Goal: Information Seeking & Learning: Learn about a topic

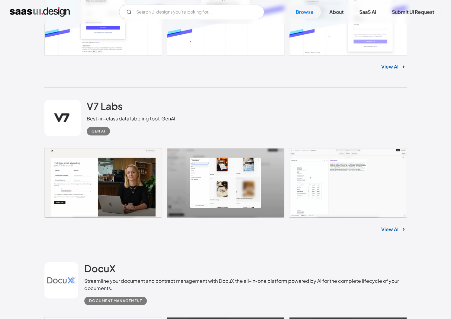
scroll to position [629, 0]
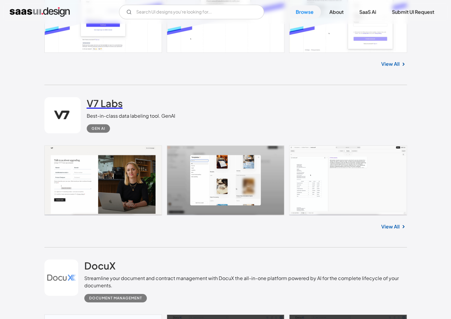
click at [105, 107] on h2 "V7 Labs" at bounding box center [105, 103] width 36 height 12
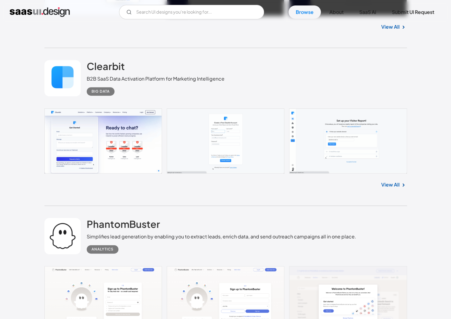
scroll to position [1011, 0]
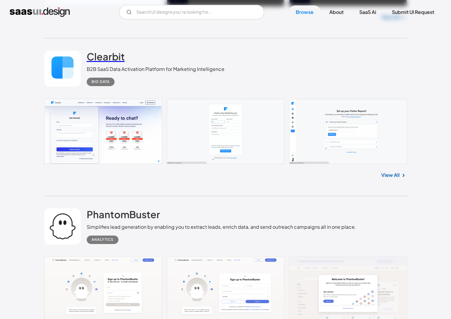
click at [98, 61] on h2 "Clearbit" at bounding box center [106, 56] width 38 height 12
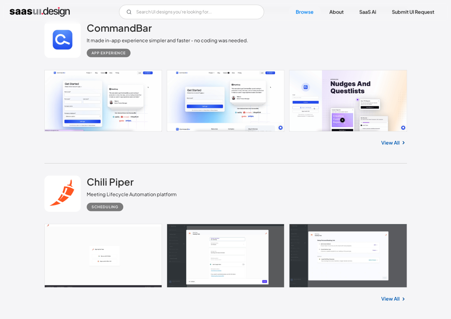
scroll to position [1365, 0]
click at [119, 187] on h2 "Chili Piper" at bounding box center [110, 182] width 47 height 12
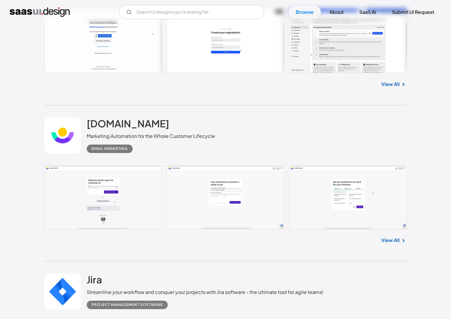
scroll to position [1743, 0]
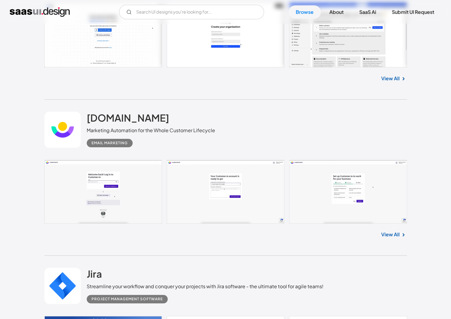
click at [59, 127] on link at bounding box center [62, 130] width 36 height 36
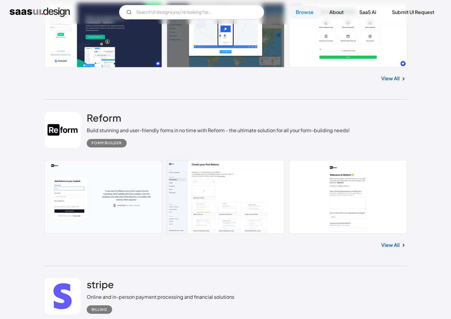
scroll to position [285, 0]
click at [60, 134] on link at bounding box center [62, 130] width 36 height 36
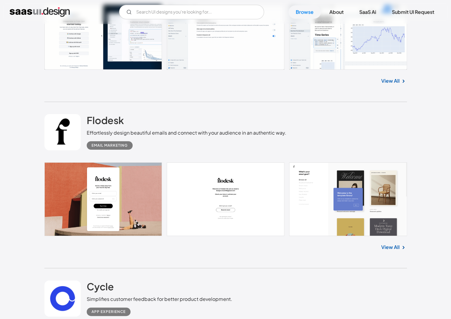
scroll to position [6161, 0]
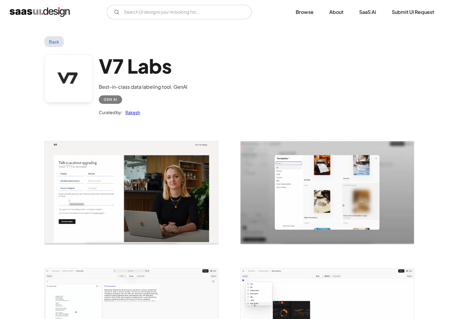
click at [93, 193] on img "open lightbox" at bounding box center [131, 192] width 173 height 103
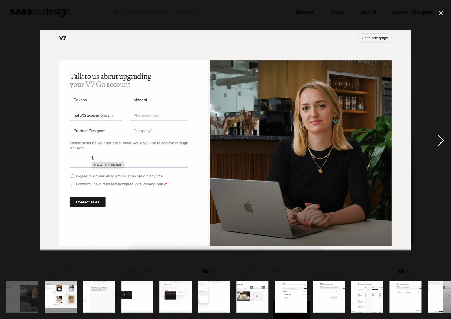
click at [441, 142] on div "next image" at bounding box center [441, 140] width 21 height 268
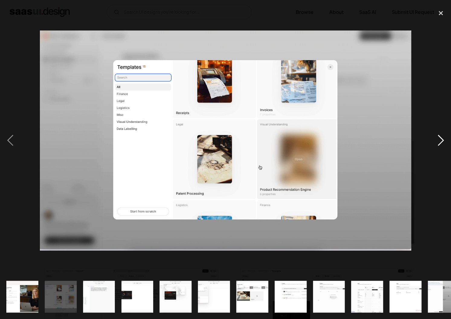
click at [441, 142] on div "next image" at bounding box center [441, 140] width 21 height 268
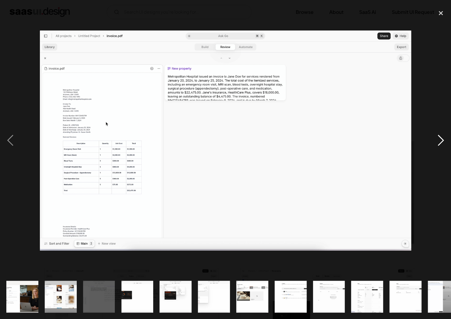
click at [441, 142] on div "next image" at bounding box center [441, 140] width 21 height 268
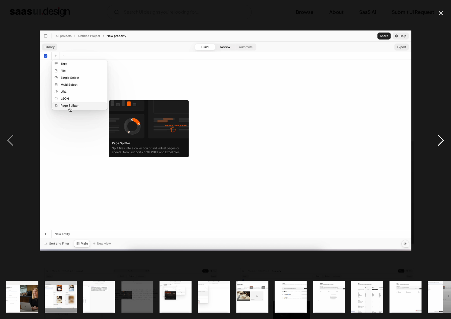
click at [441, 142] on div "next image" at bounding box center [441, 140] width 21 height 268
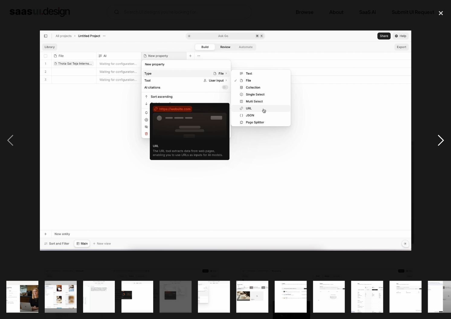
click at [441, 142] on div "next image" at bounding box center [441, 140] width 21 height 268
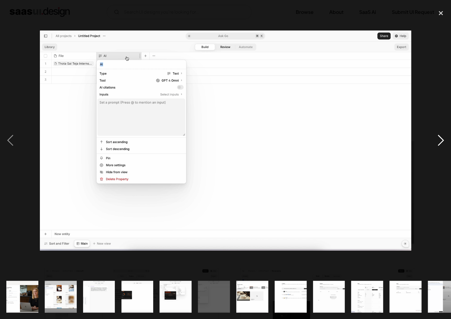
click at [441, 142] on div "next image" at bounding box center [441, 140] width 21 height 268
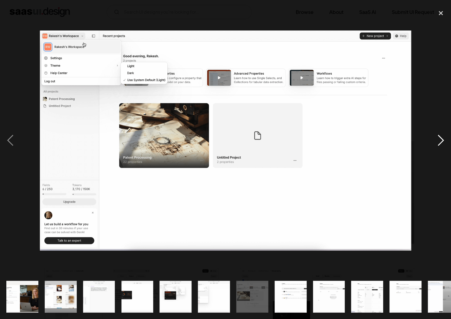
click at [441, 142] on div "next image" at bounding box center [441, 140] width 21 height 268
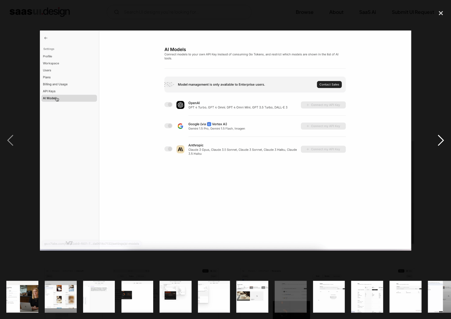
click at [441, 142] on div "next image" at bounding box center [441, 140] width 21 height 268
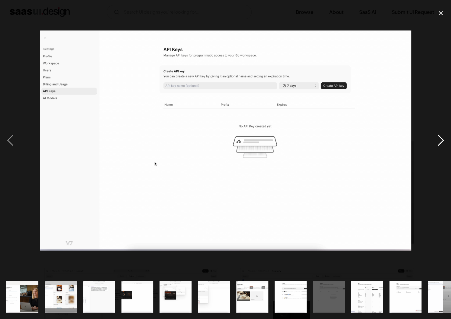
click at [441, 142] on div "next image" at bounding box center [441, 140] width 21 height 268
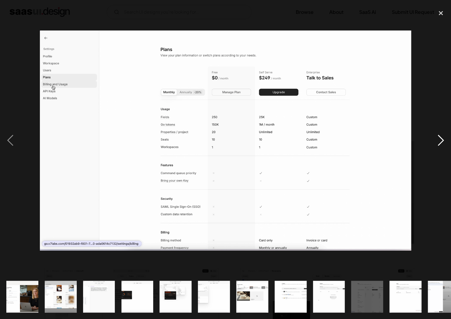
click at [441, 142] on div "next image" at bounding box center [441, 140] width 21 height 268
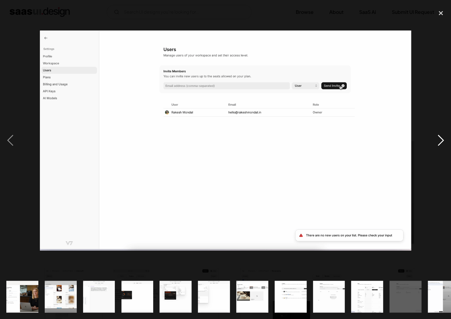
click at [440, 142] on div "next image" at bounding box center [441, 140] width 21 height 268
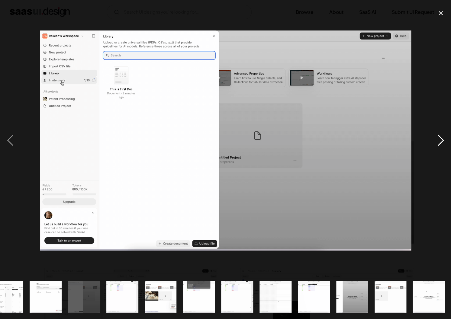
click at [440, 142] on div "next image" at bounding box center [441, 140] width 21 height 268
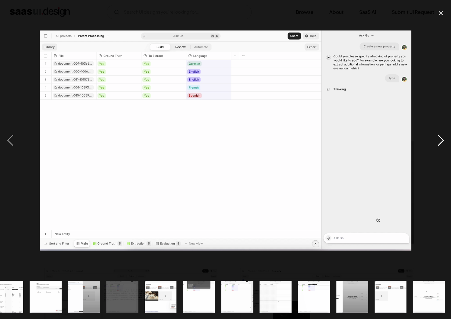
scroll to position [0, 360]
click at [440, 142] on div "next image" at bounding box center [441, 140] width 21 height 268
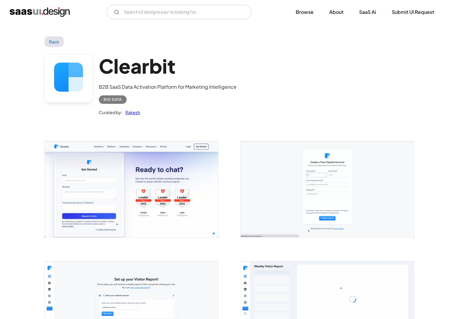
click at [136, 70] on h1 "Clearbit" at bounding box center [168, 65] width 138 height 23
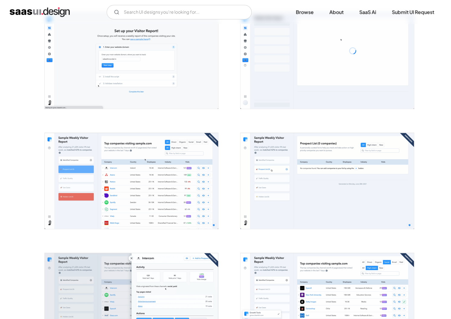
scroll to position [251, 0]
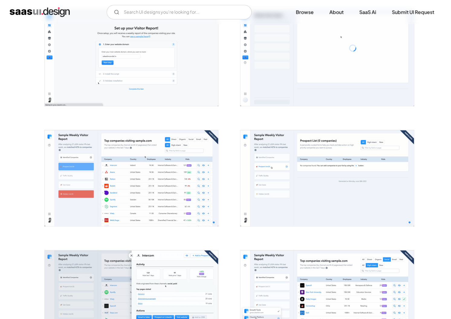
click at [173, 160] on img "open lightbox" at bounding box center [131, 178] width 173 height 96
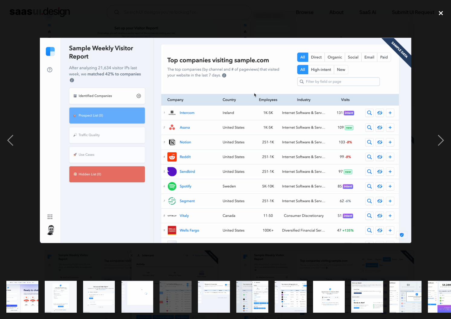
click at [443, 12] on div "close lightbox" at bounding box center [441, 12] width 21 height 13
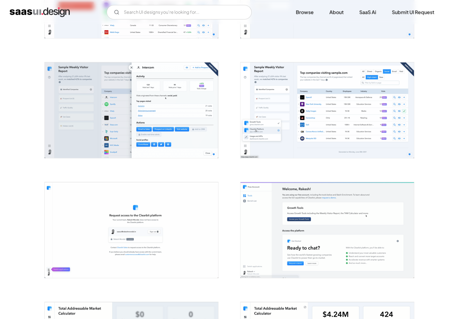
scroll to position [433, 0]
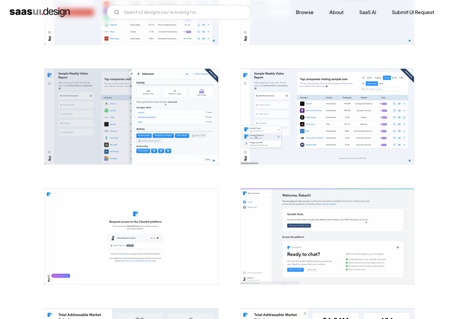
click at [181, 123] on img "open lightbox" at bounding box center [131, 117] width 173 height 96
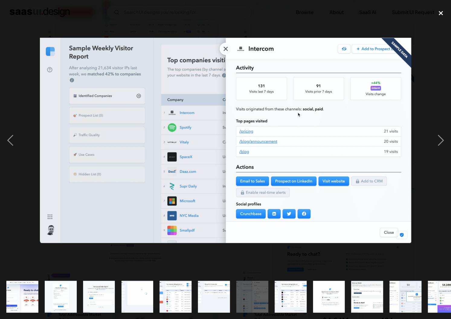
click at [440, 14] on div "close lightbox" at bounding box center [441, 12] width 21 height 13
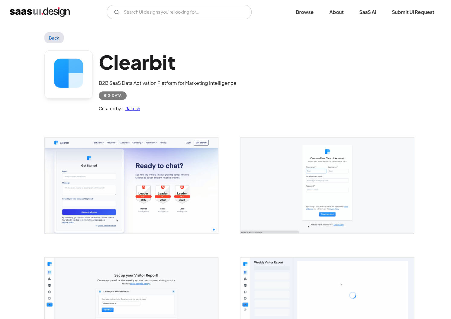
scroll to position [0, 0]
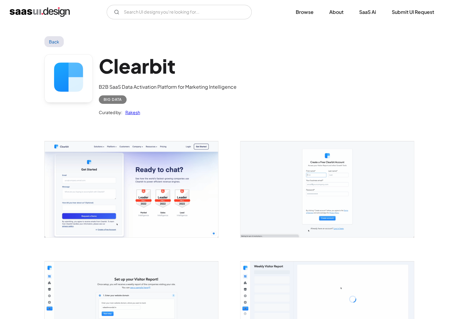
click at [66, 71] on link at bounding box center [68, 78] width 48 height 48
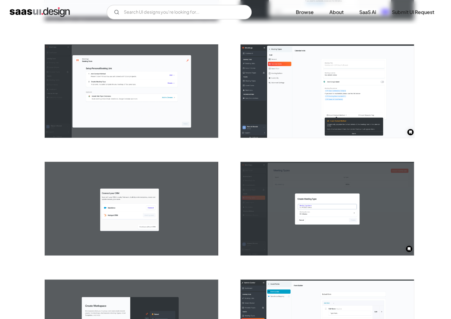
scroll to position [223, 0]
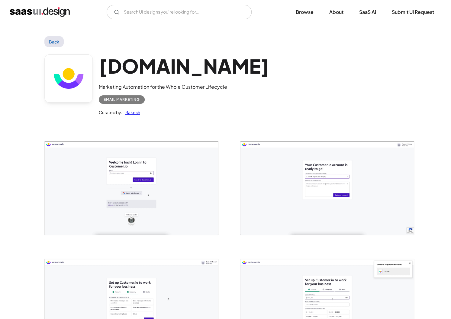
click at [60, 80] on link at bounding box center [68, 78] width 48 height 48
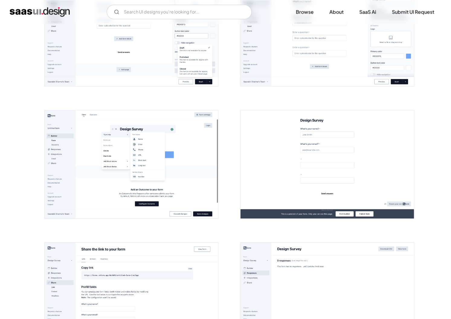
scroll to position [556, 0]
